Goal: Information Seeking & Learning: Learn about a topic

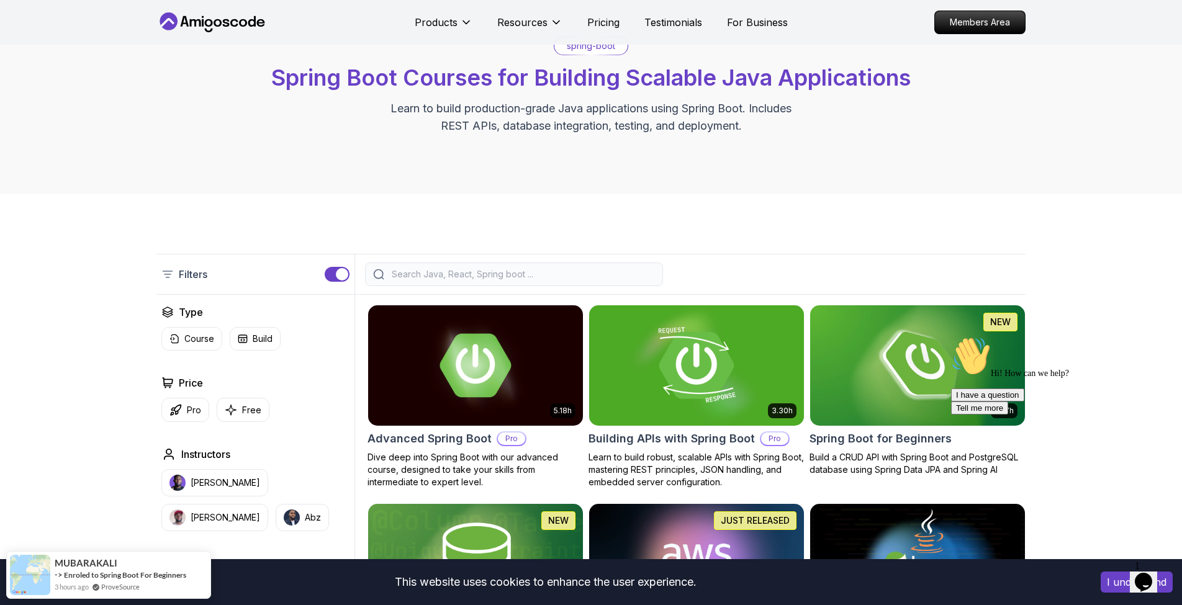
scroll to position [51, 0]
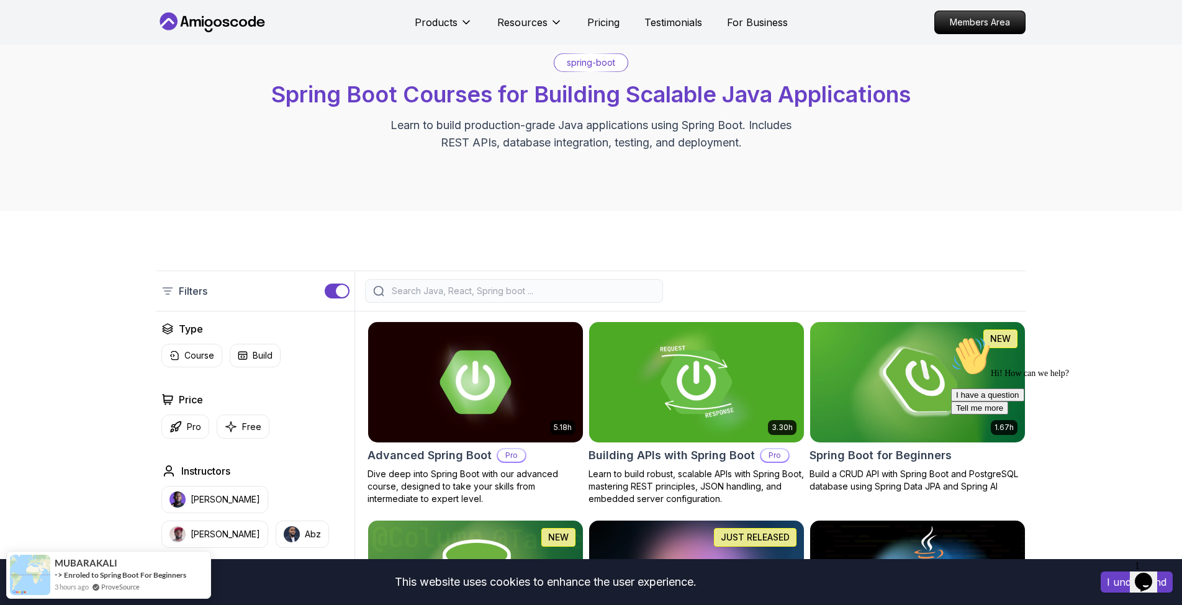
click at [517, 289] on input "search" at bounding box center [522, 291] width 266 height 12
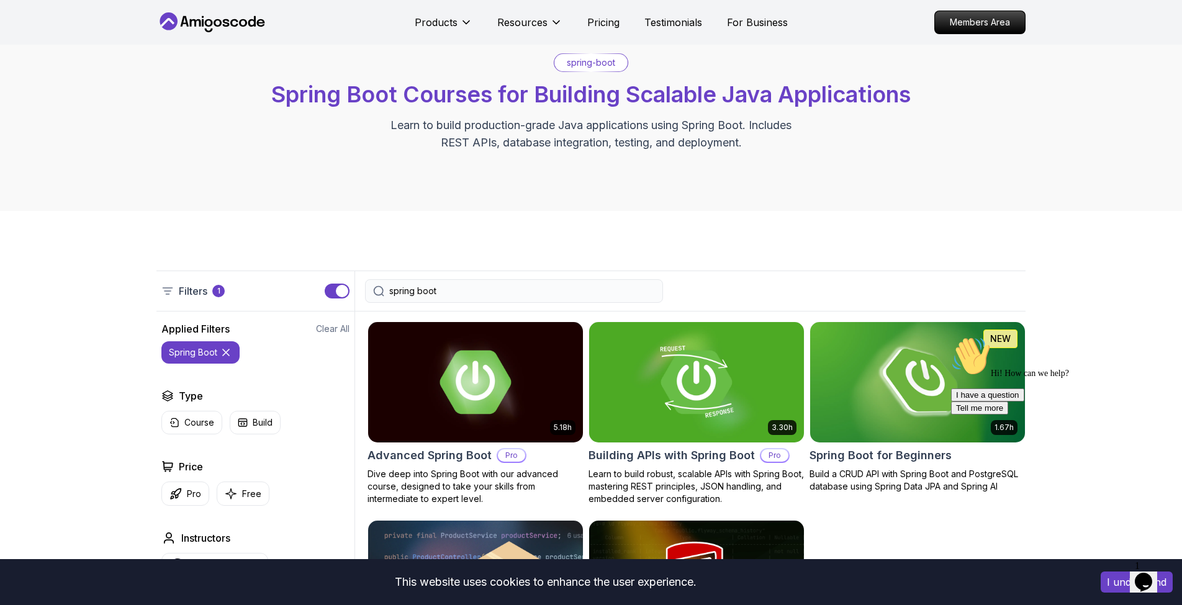
type input "spring boot"
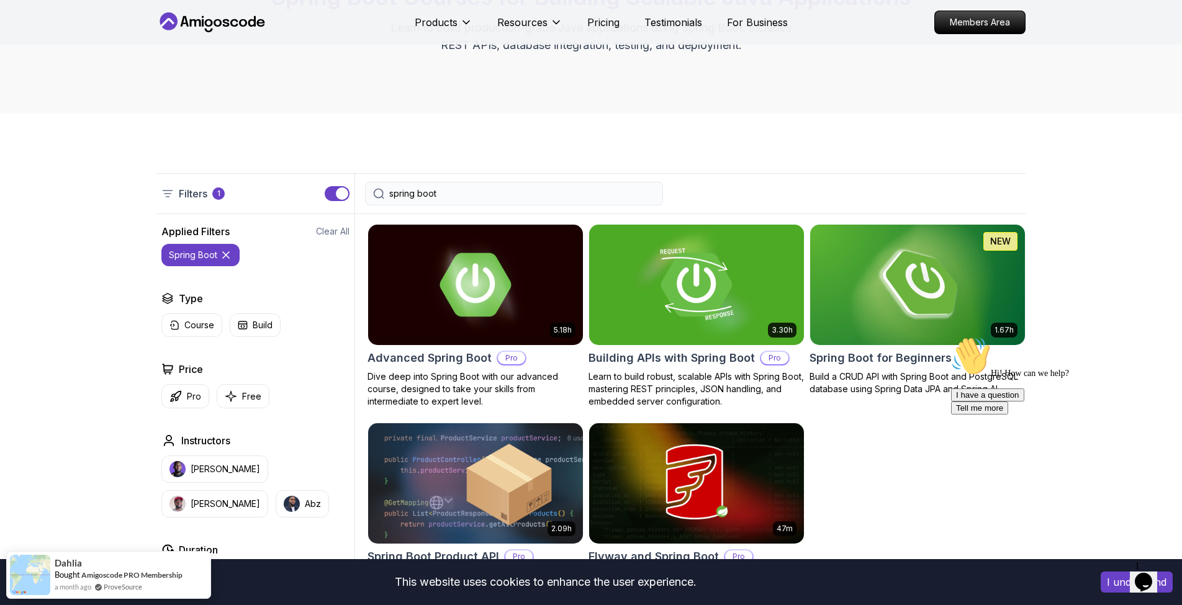
scroll to position [253, 0]
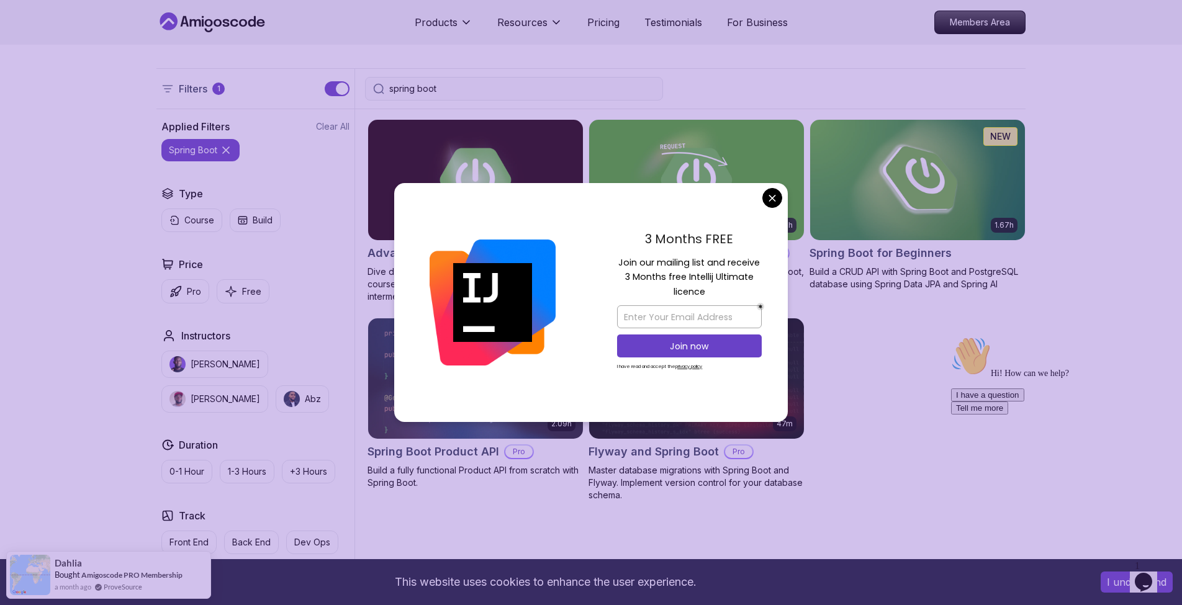
click at [770, 199] on body "This website uses cookies to enhance the user experience. I understand Products…" at bounding box center [591, 534] width 1182 height 1574
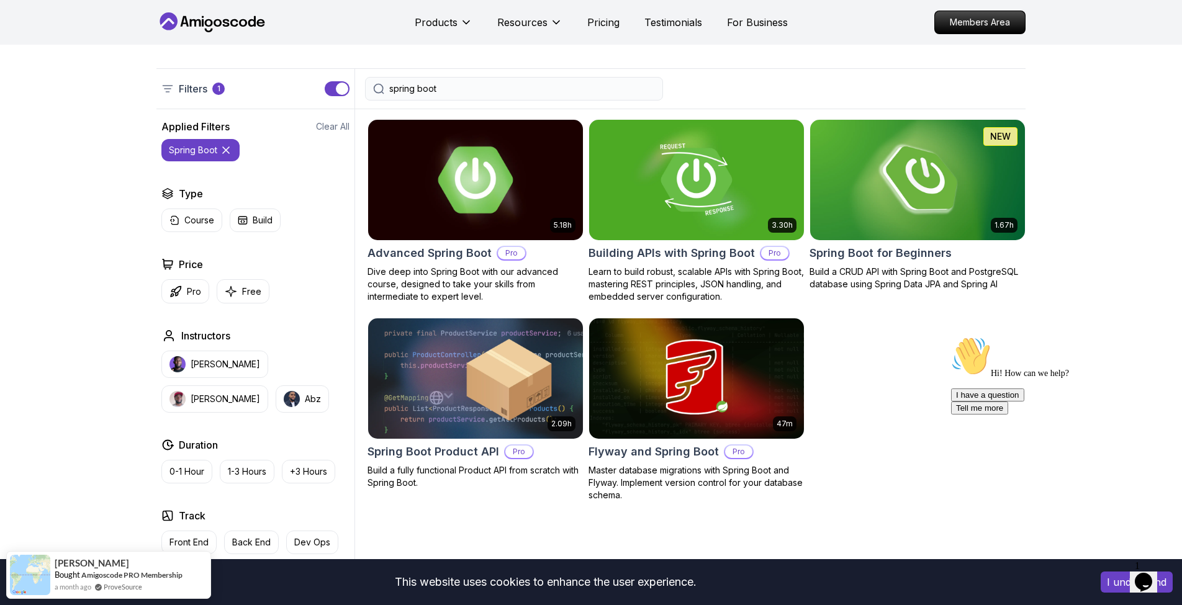
click at [439, 256] on h2 "Advanced Spring Boot" at bounding box center [429, 253] width 124 height 17
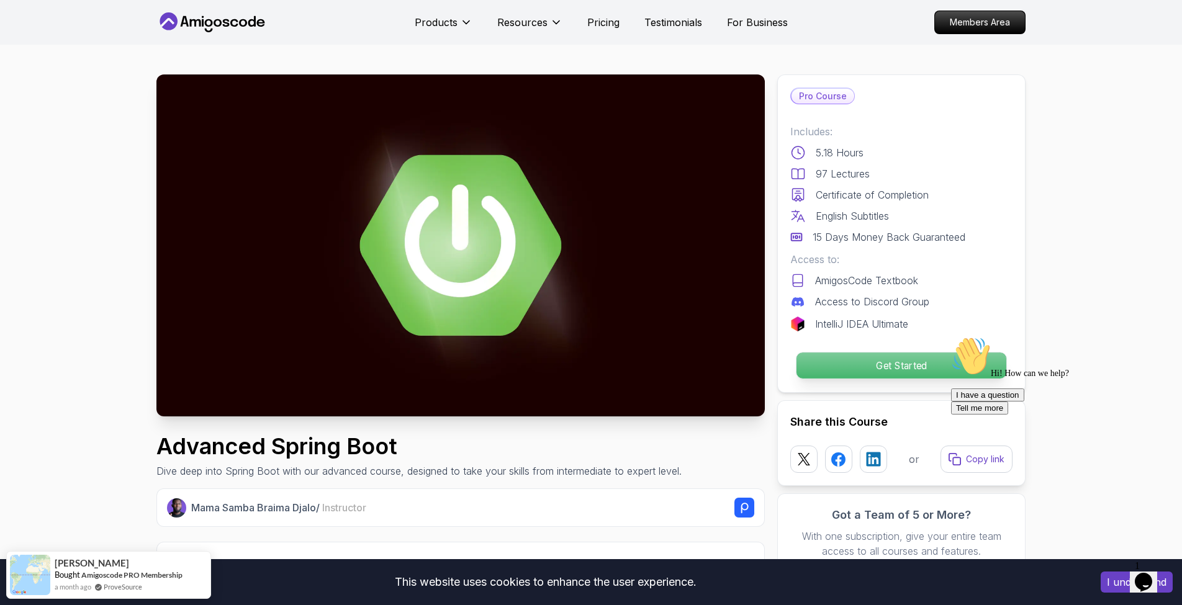
click at [854, 361] on p "Get Started" at bounding box center [901, 366] width 210 height 26
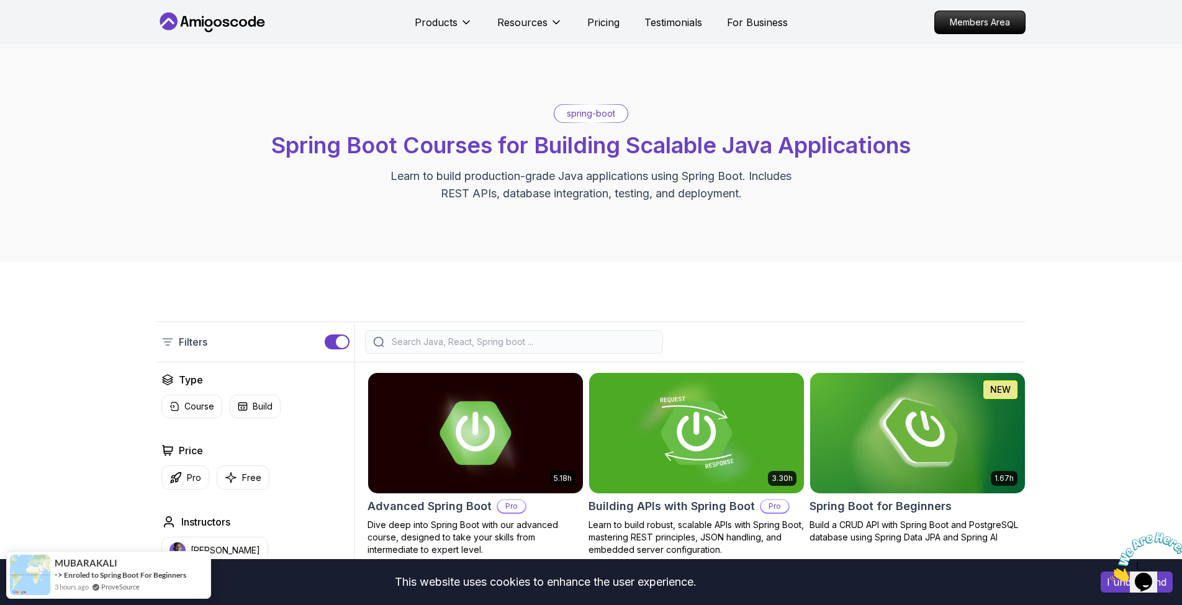
click at [579, 116] on p "spring-boot" at bounding box center [591, 113] width 48 height 12
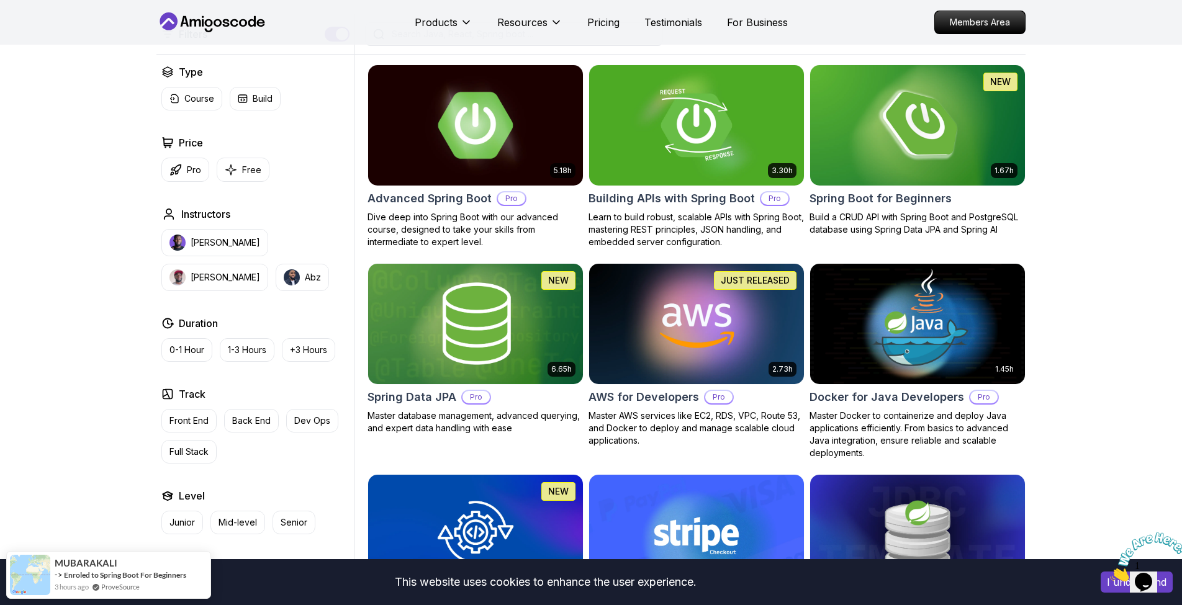
scroll to position [224, 0]
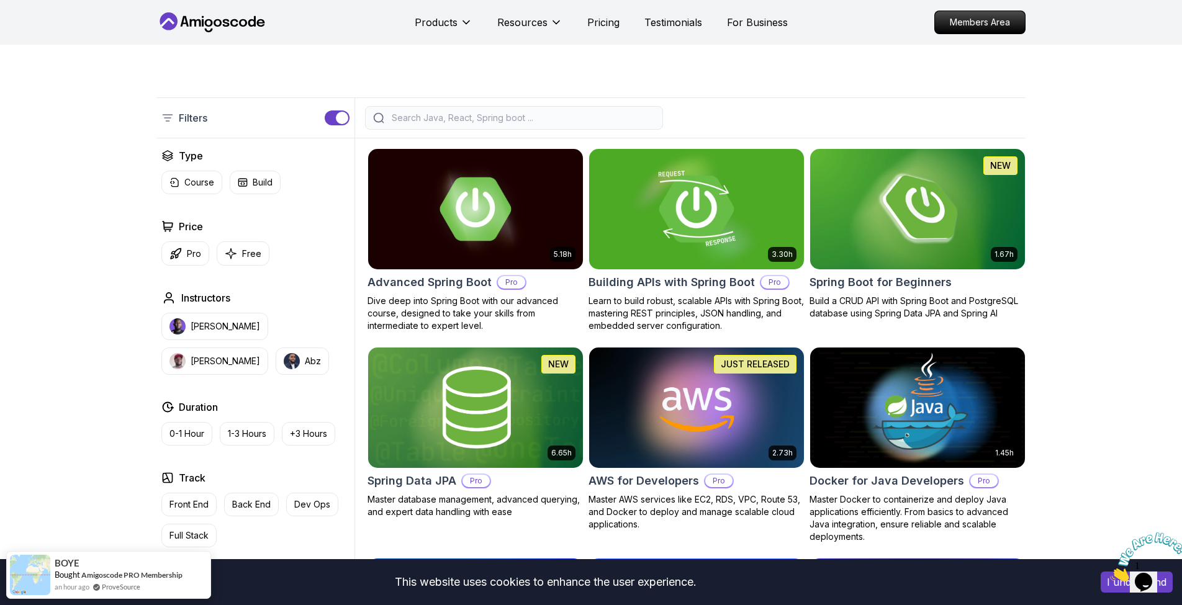
click at [459, 275] on h2 "Advanced Spring Boot" at bounding box center [429, 282] width 124 height 17
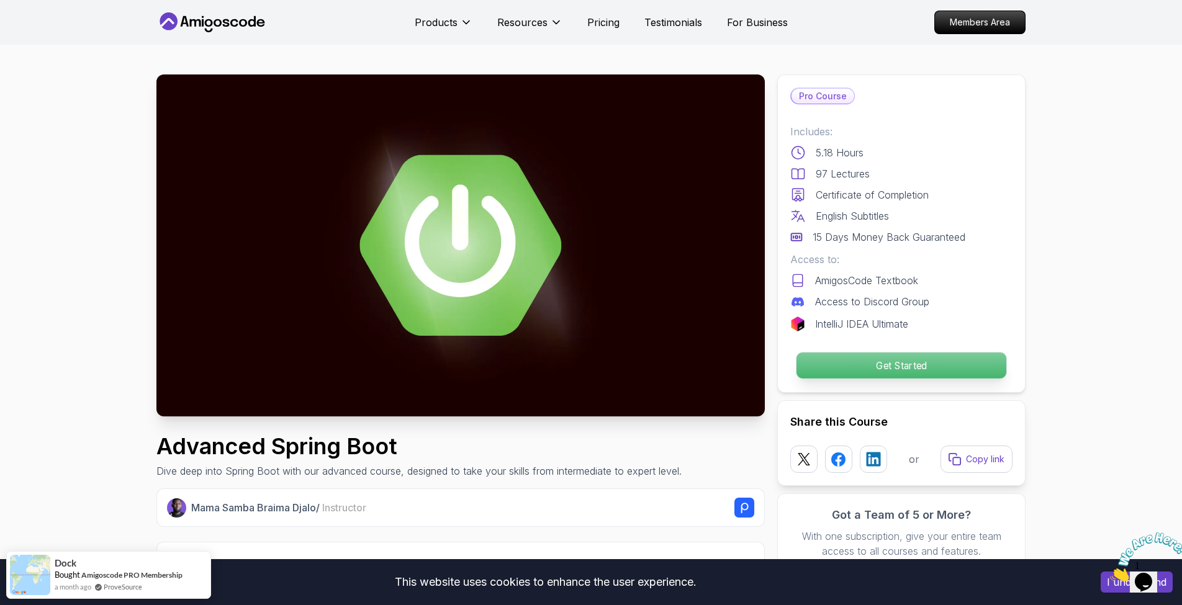
click at [874, 367] on p "Get Started" at bounding box center [901, 366] width 210 height 26
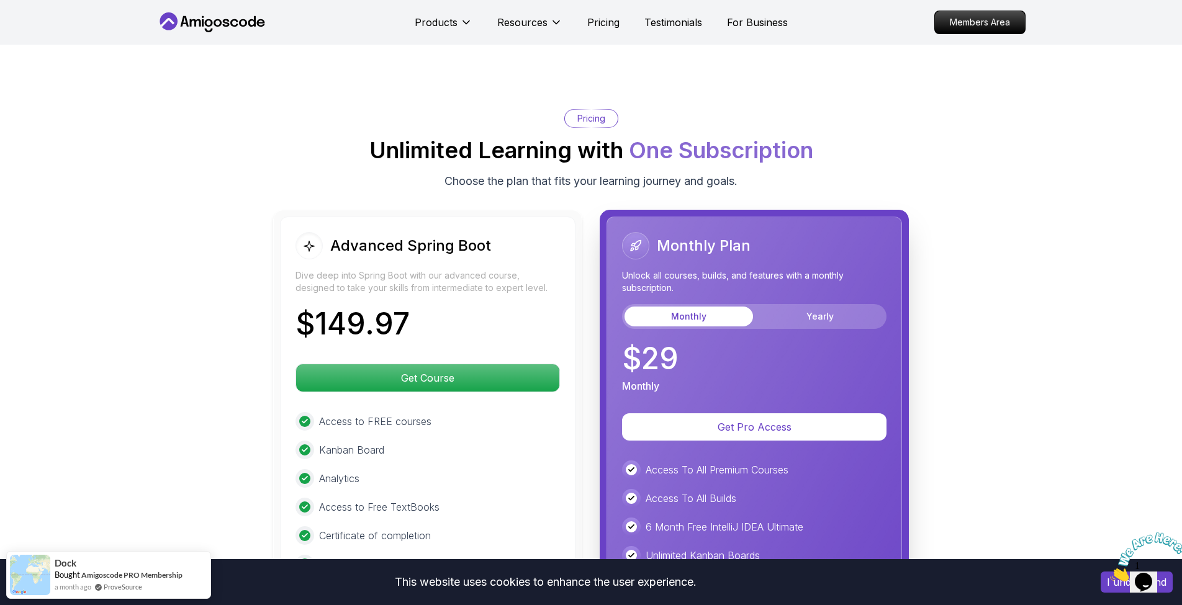
scroll to position [2625, 0]
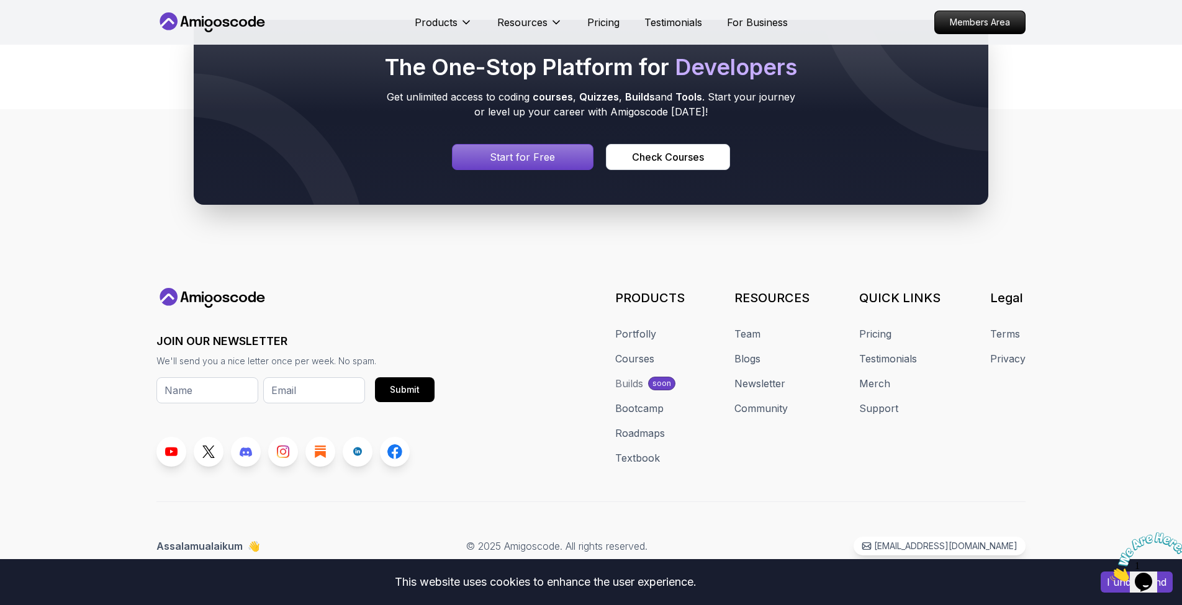
scroll to position [224, 0]
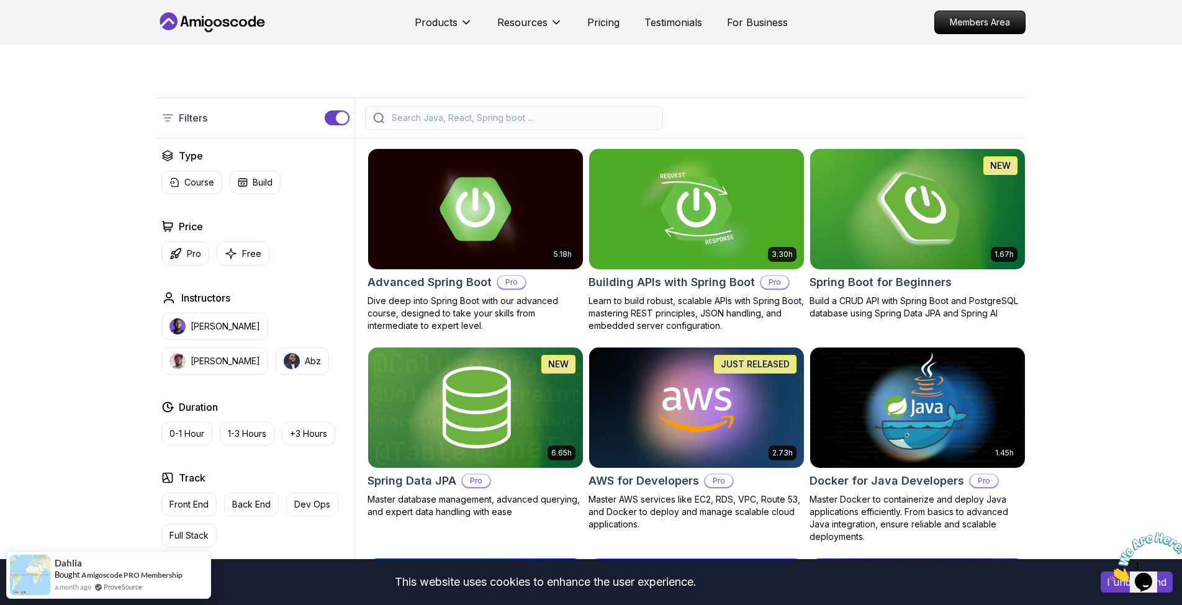
click at [951, 243] on img at bounding box center [916, 209] width 225 height 126
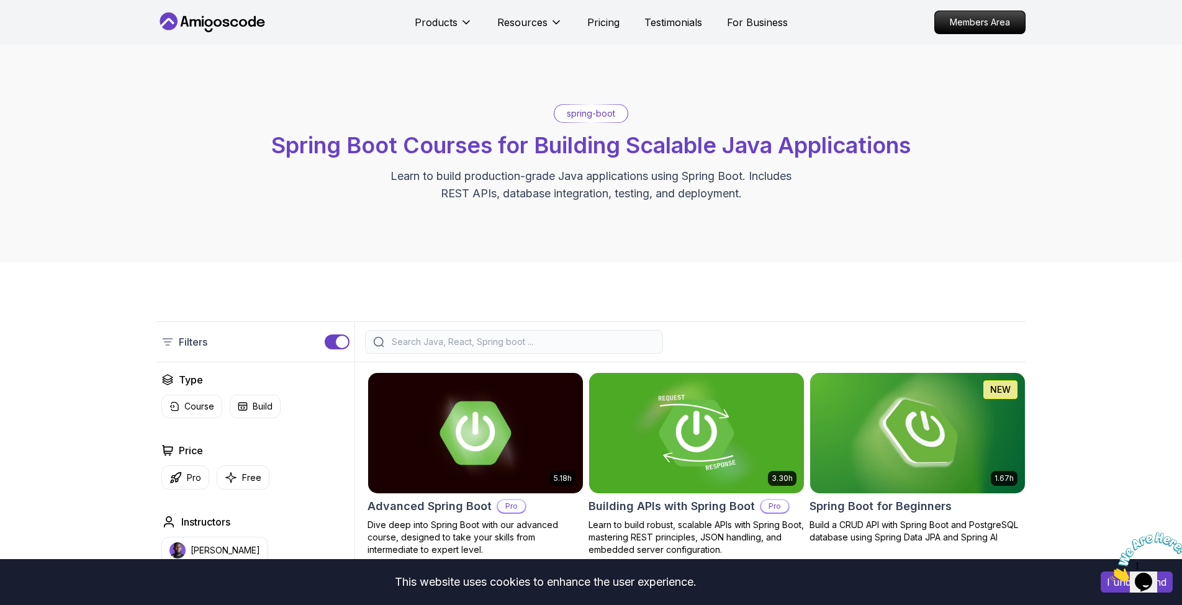
scroll to position [224, 0]
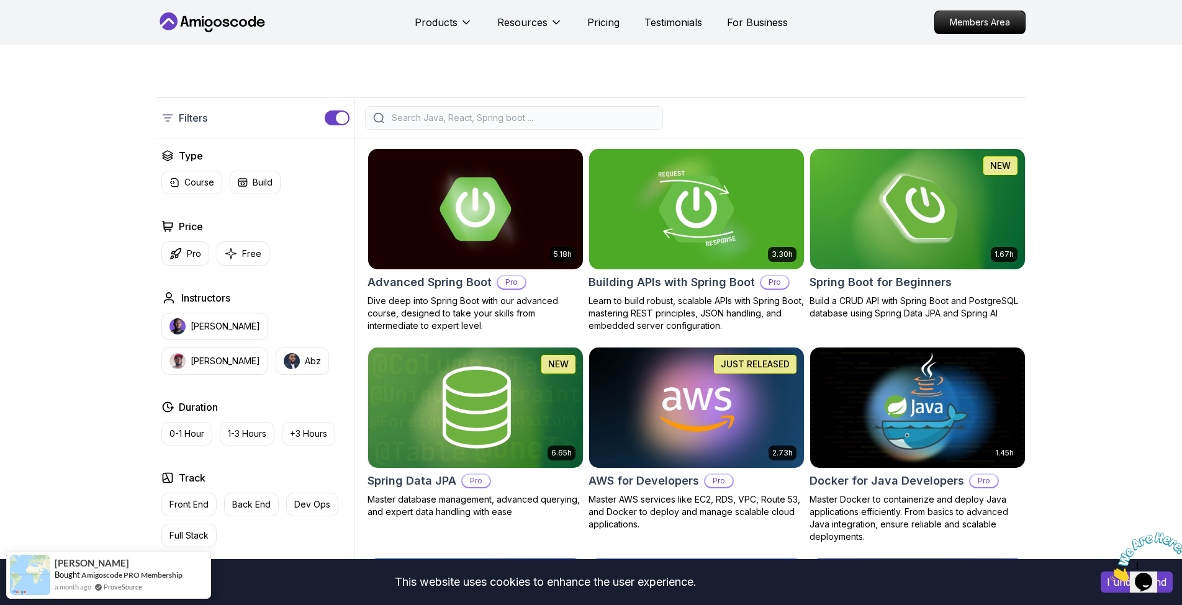
click at [690, 245] on img at bounding box center [695, 209] width 225 height 126
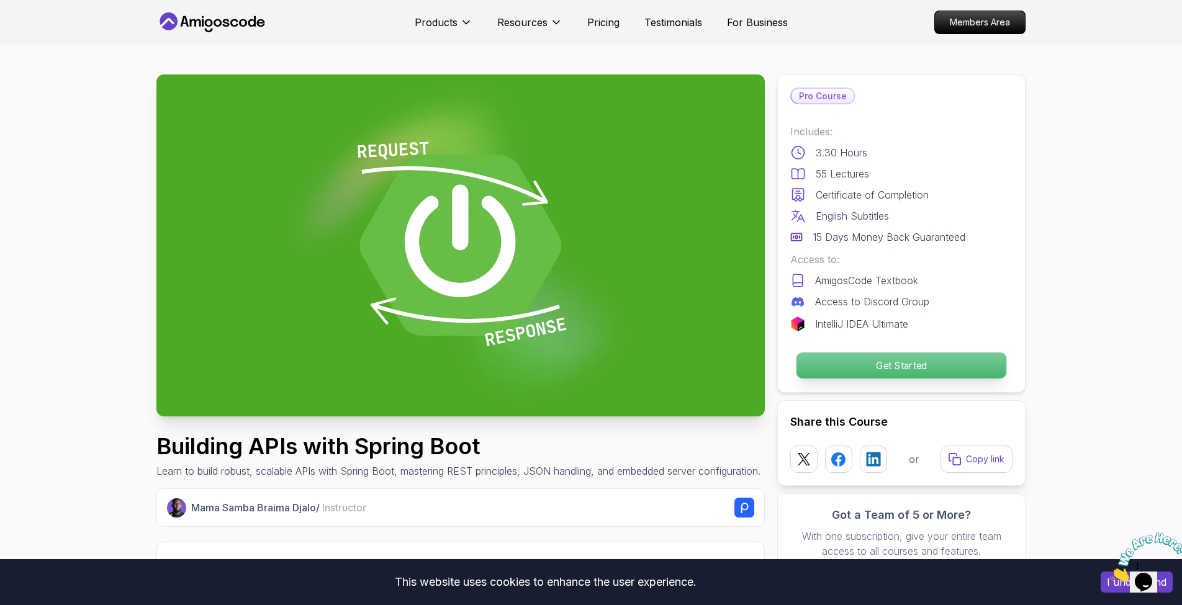
click at [875, 366] on p "Get Started" at bounding box center [901, 366] width 210 height 26
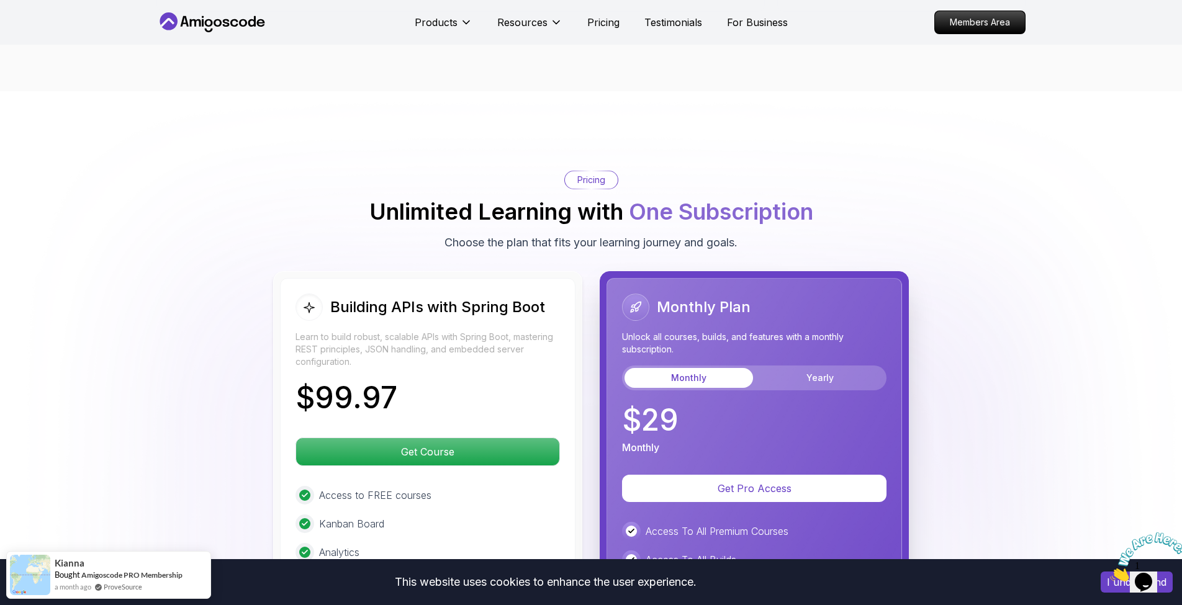
scroll to position [2785, 0]
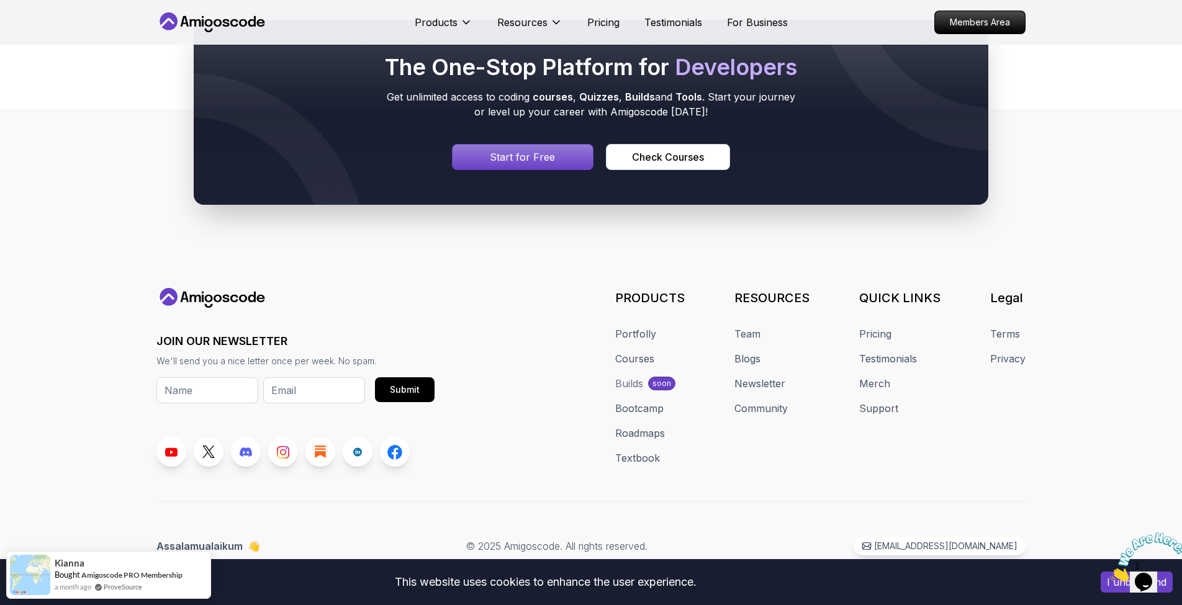
scroll to position [224, 0]
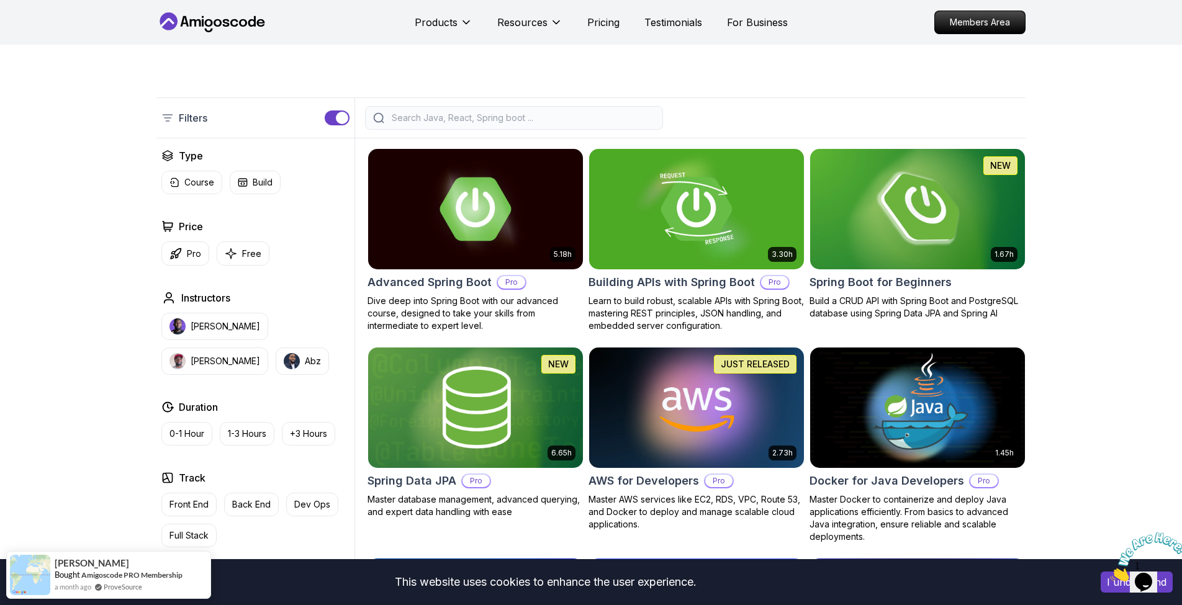
click at [950, 254] on img at bounding box center [916, 209] width 225 height 126
